Goal: Use online tool/utility

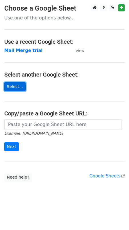
click at [18, 88] on link "Select..." at bounding box center [14, 86] width 21 height 9
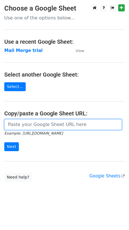
click at [28, 126] on input "url" at bounding box center [62, 124] width 117 height 11
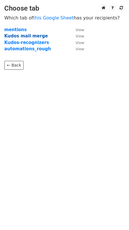
click at [39, 38] on strong "Kudos mail merge" at bounding box center [26, 35] width 44 height 5
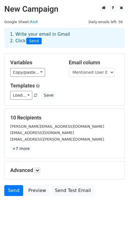
scroll to position [15, 0]
